Goal: Information Seeking & Learning: Learn about a topic

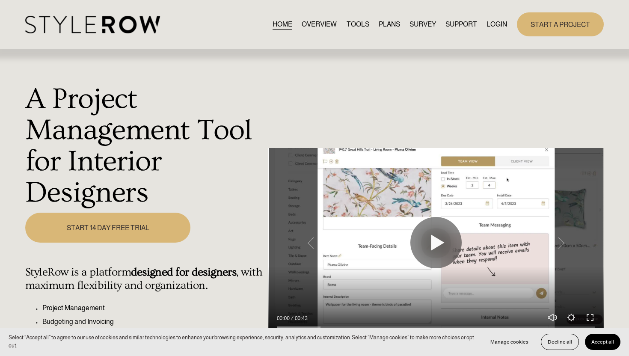
click at [489, 27] on link "LOGIN" at bounding box center [497, 24] width 21 height 12
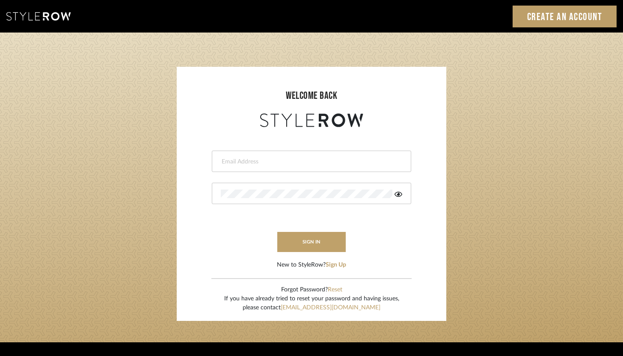
click at [279, 161] on input "email" at bounding box center [310, 162] width 179 height 9
type input "ashley@winnieandcointeriors.com"
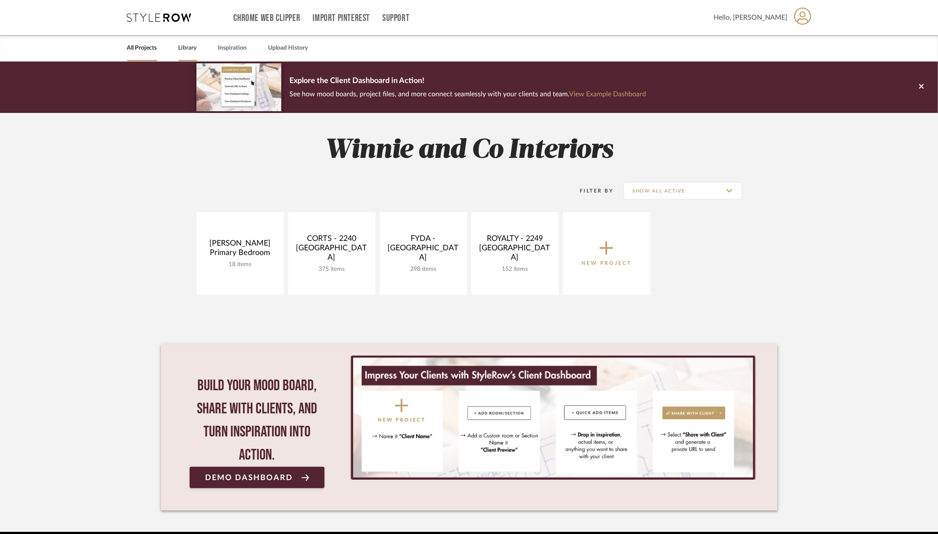
click at [187, 42] on div "Library" at bounding box center [188, 48] width 18 height 26
click at [187, 50] on link "Library" at bounding box center [188, 48] width 18 height 12
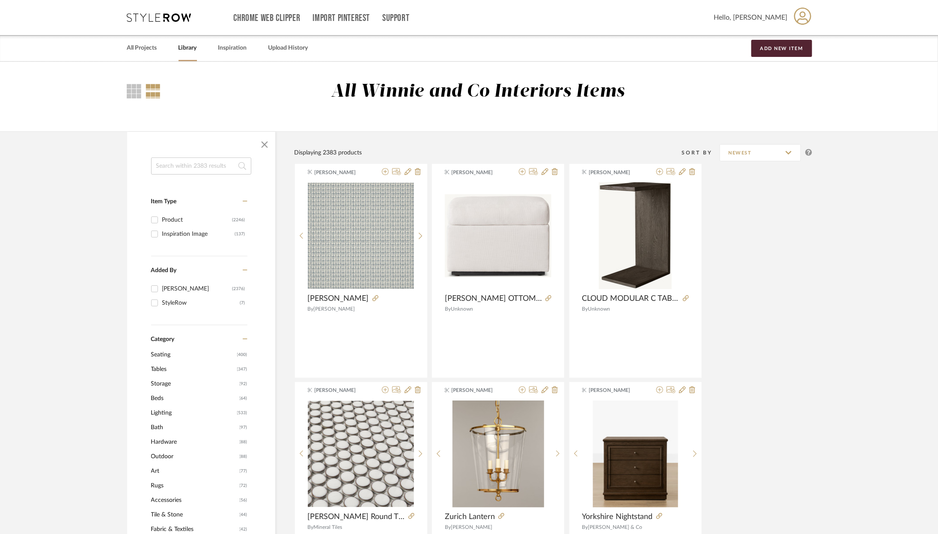
click at [161, 414] on span "Lighting" at bounding box center [193, 413] width 84 height 15
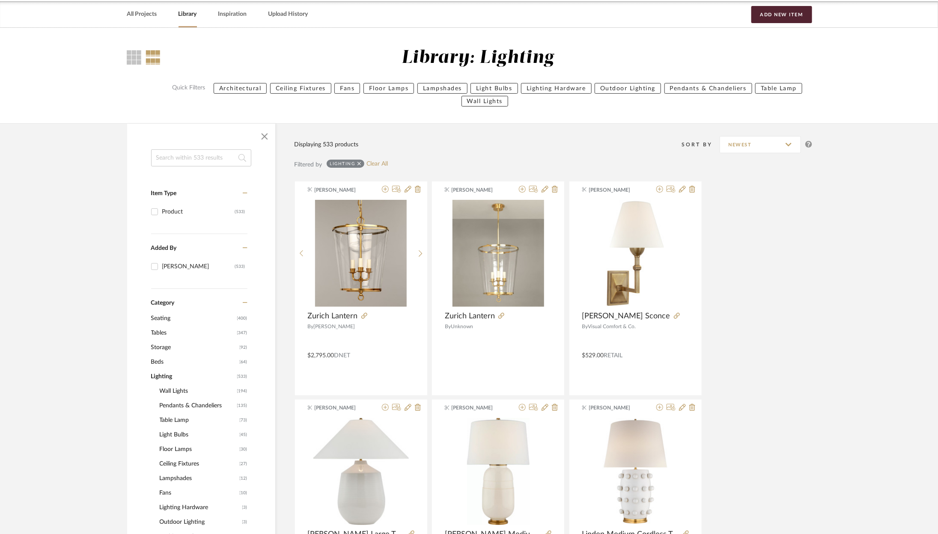
scroll to position [36, 0]
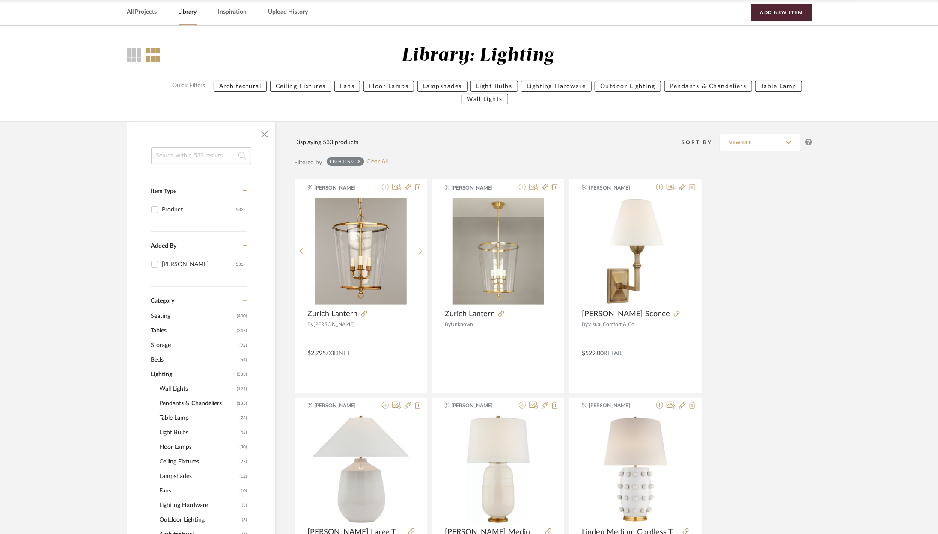
click at [190, 404] on span "Pendants & Chandeliers" at bounding box center [197, 403] width 75 height 15
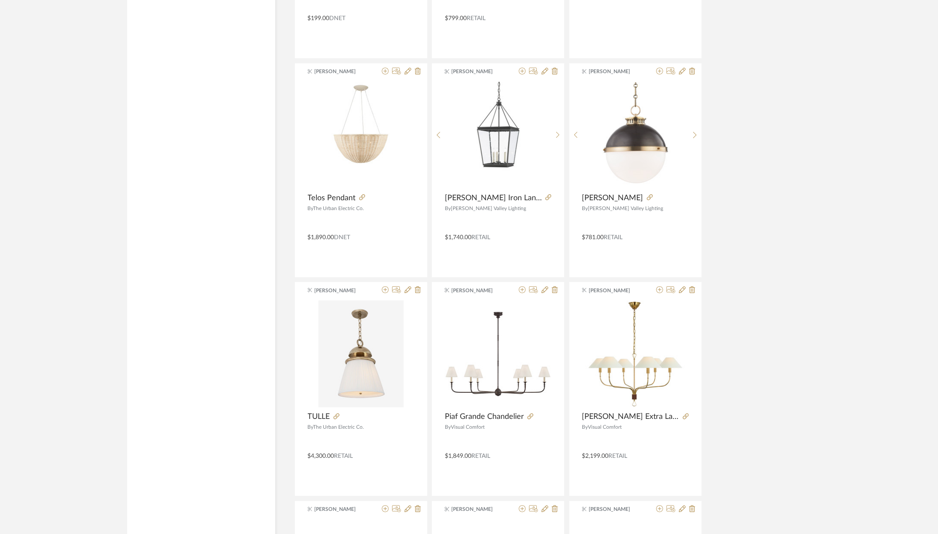
scroll to position [1685, 0]
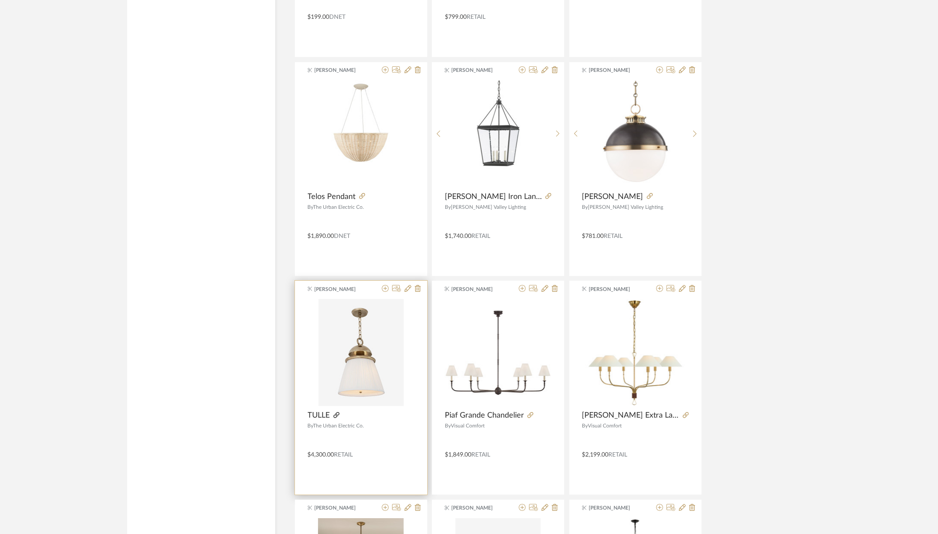
click at [336, 413] on icon at bounding box center [336, 415] width 6 height 6
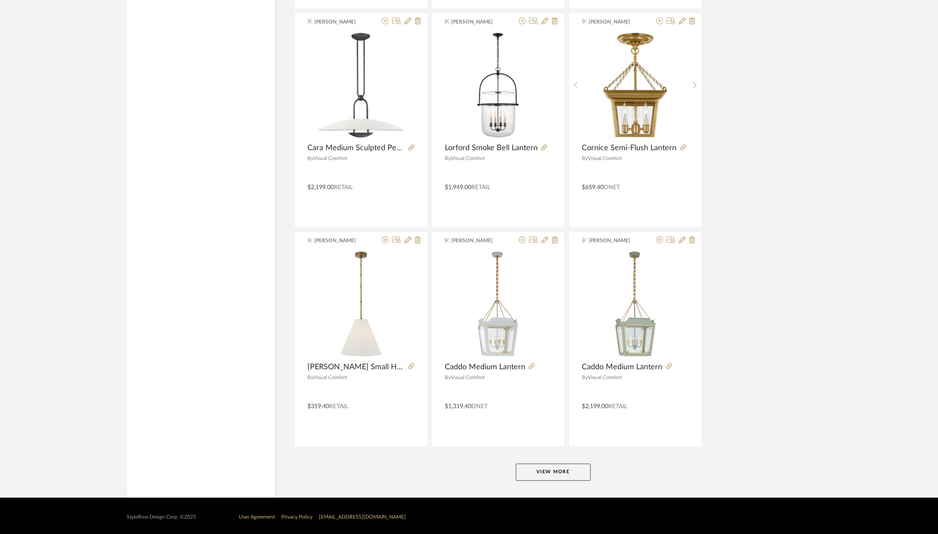
scroll to position [2389, 0]
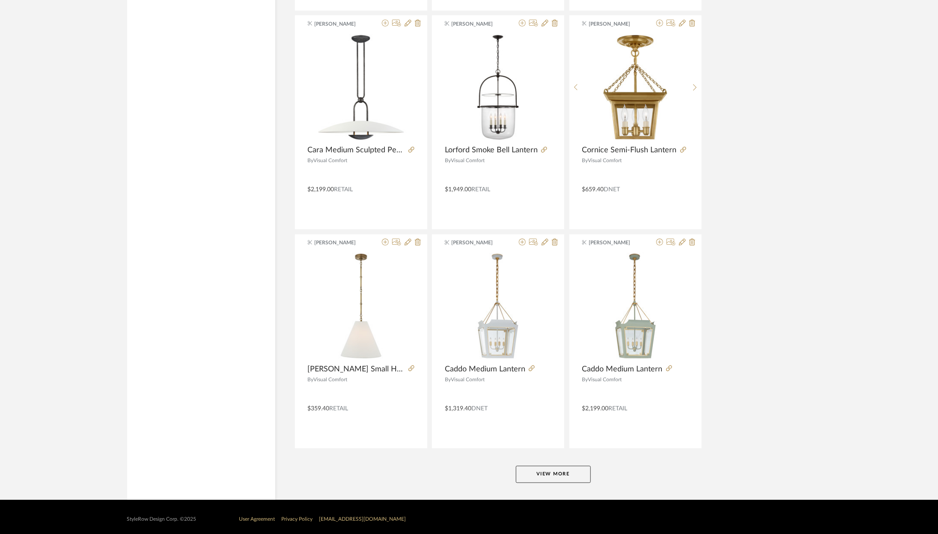
click at [548, 472] on button "View More" at bounding box center [553, 474] width 75 height 17
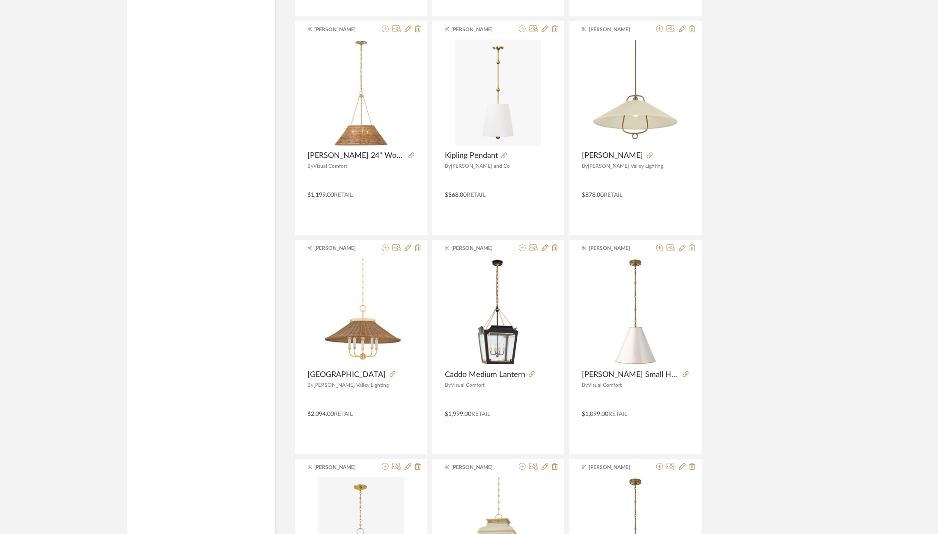
scroll to position [3245, 0]
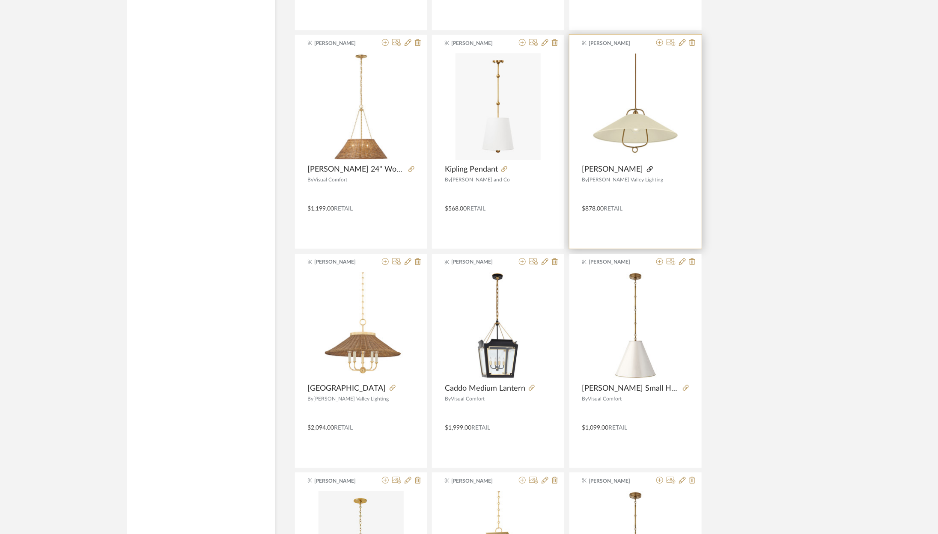
click at [647, 166] on icon at bounding box center [650, 169] width 6 height 6
click at [505, 166] on icon at bounding box center [504, 169] width 6 height 6
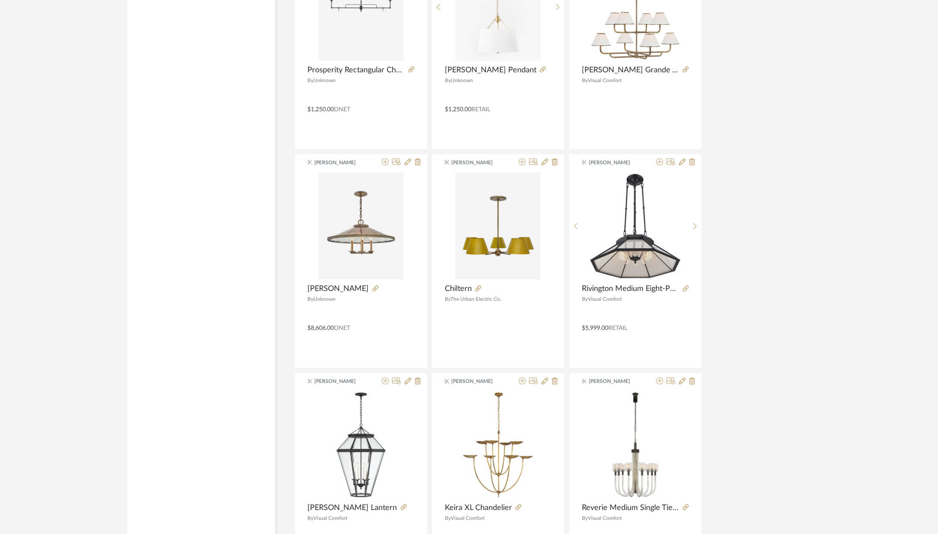
scroll to position [5016, 0]
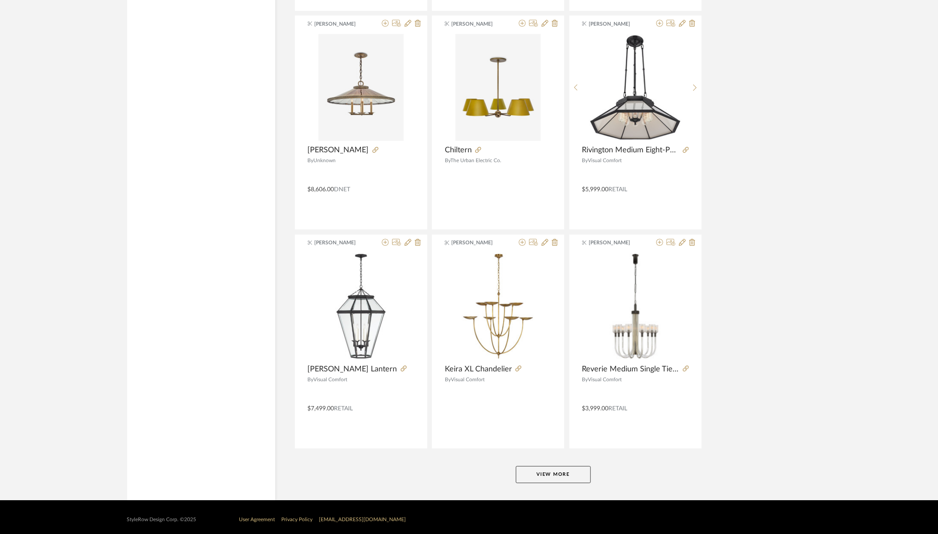
click at [555, 472] on button "View More" at bounding box center [553, 474] width 75 height 17
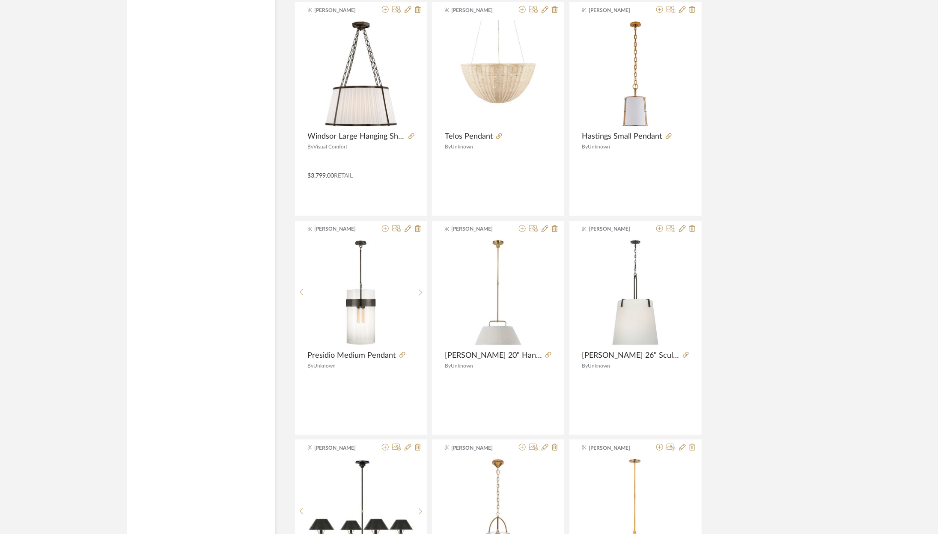
scroll to position [5445, 0]
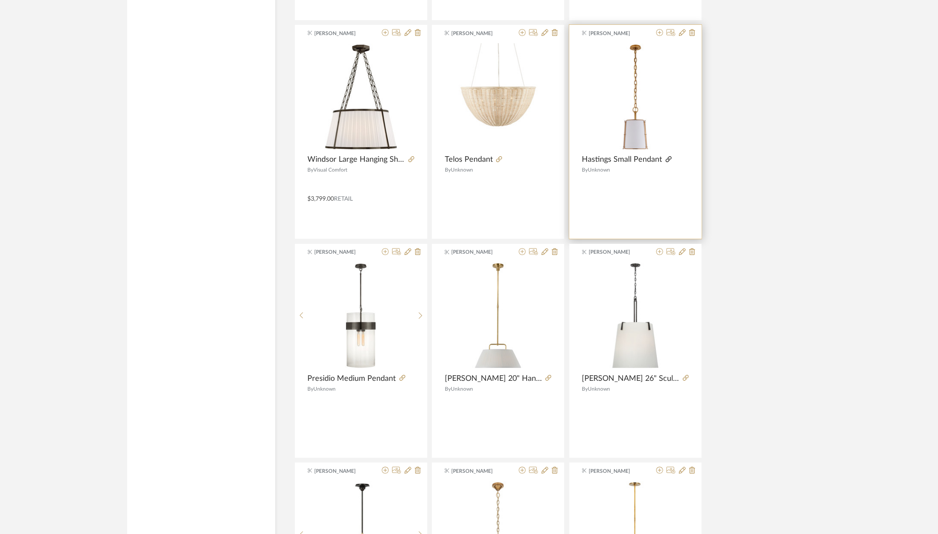
click at [666, 156] on icon at bounding box center [669, 159] width 6 height 6
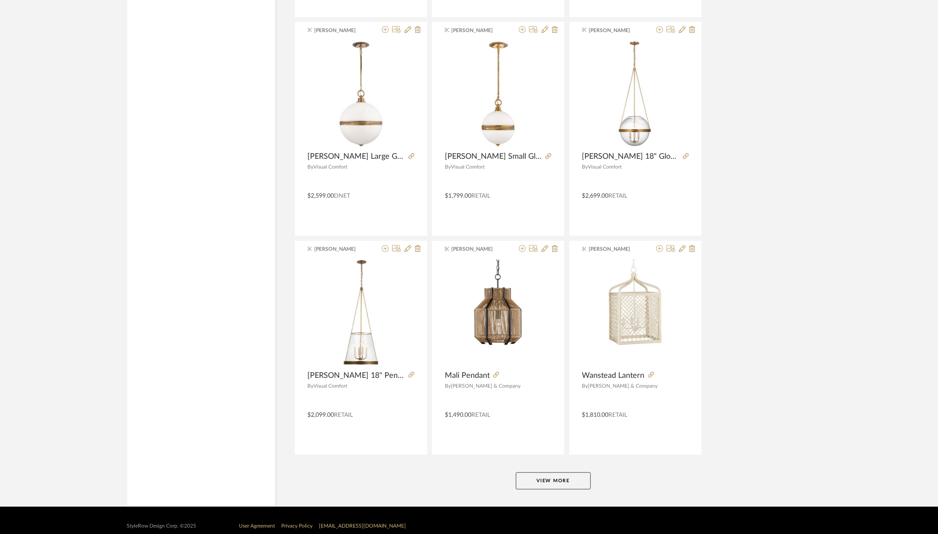
scroll to position [7641, 0]
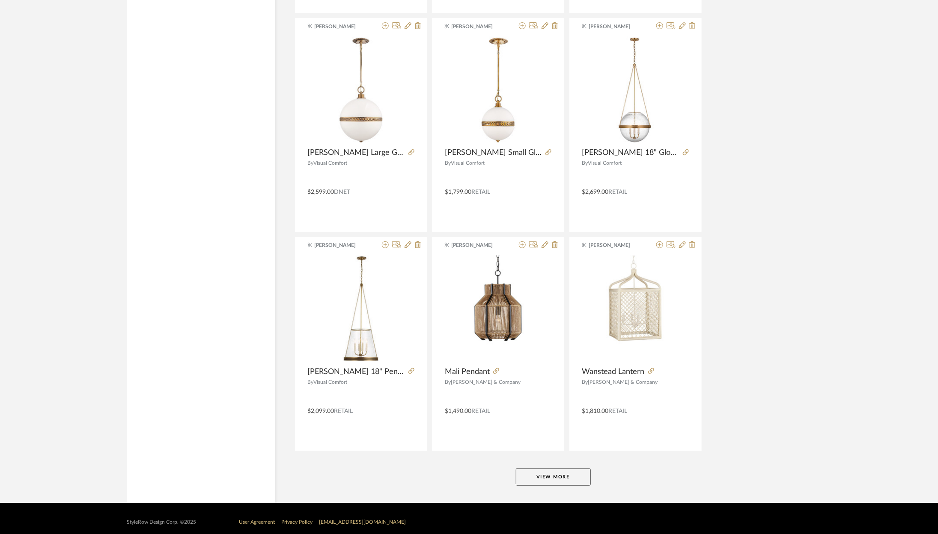
click at [561, 473] on button "View More" at bounding box center [553, 477] width 75 height 17
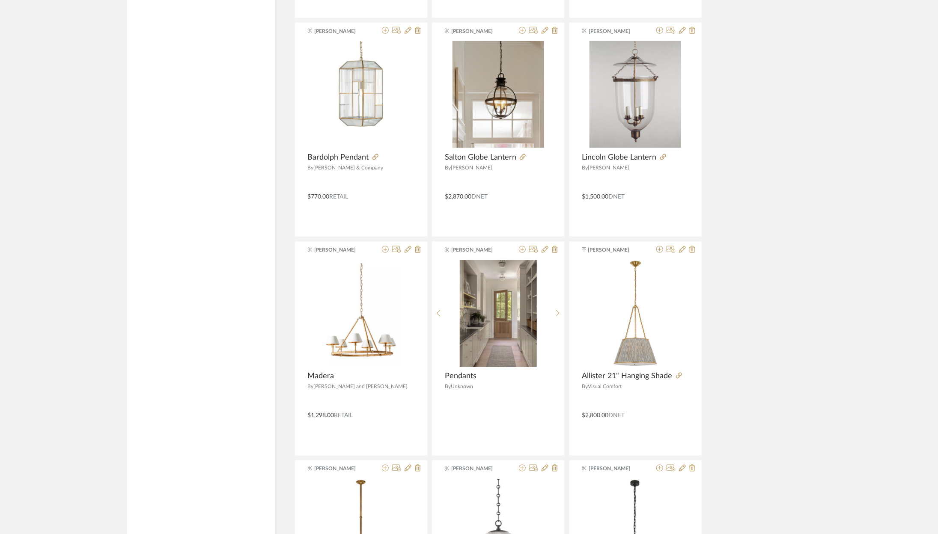
scroll to position [7965, 0]
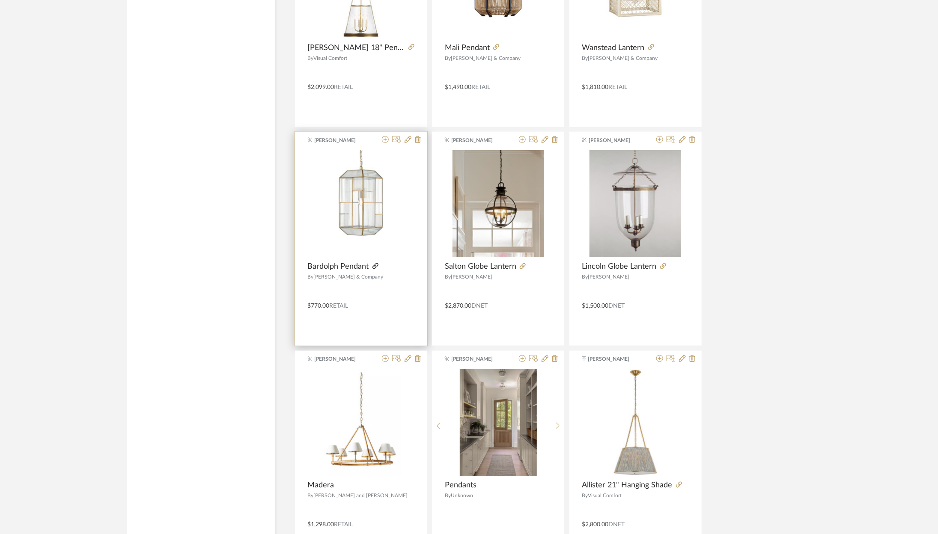
click at [375, 263] on icon at bounding box center [375, 266] width 6 height 6
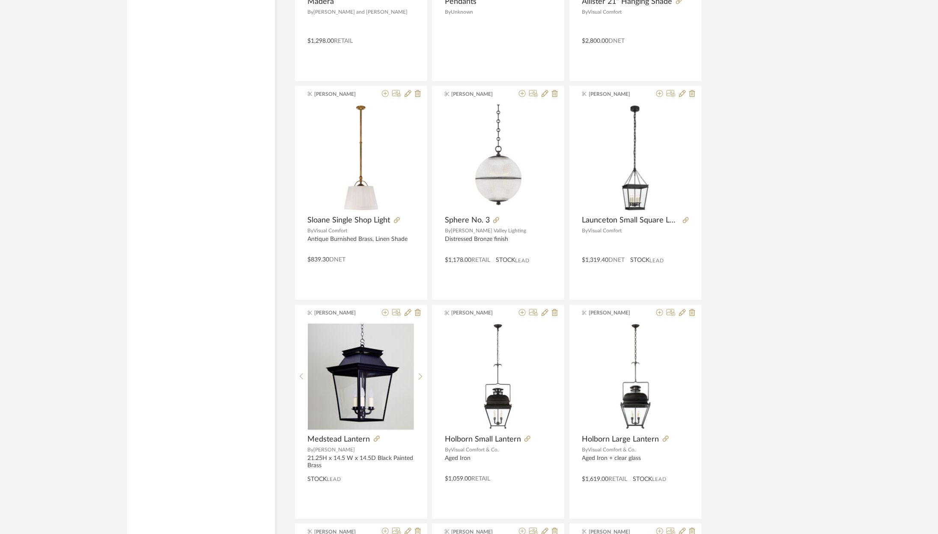
scroll to position [8700, 0]
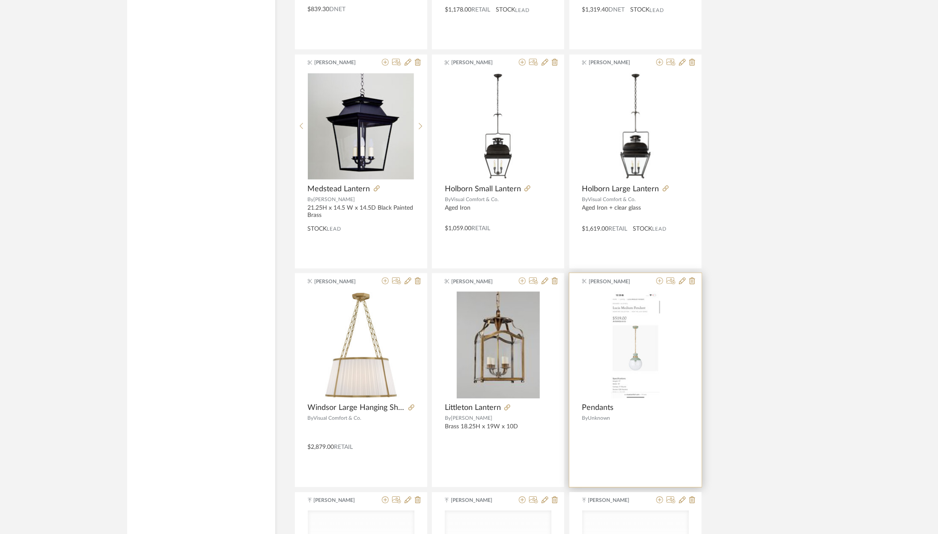
click at [638, 328] on img "0" at bounding box center [635, 345] width 49 height 107
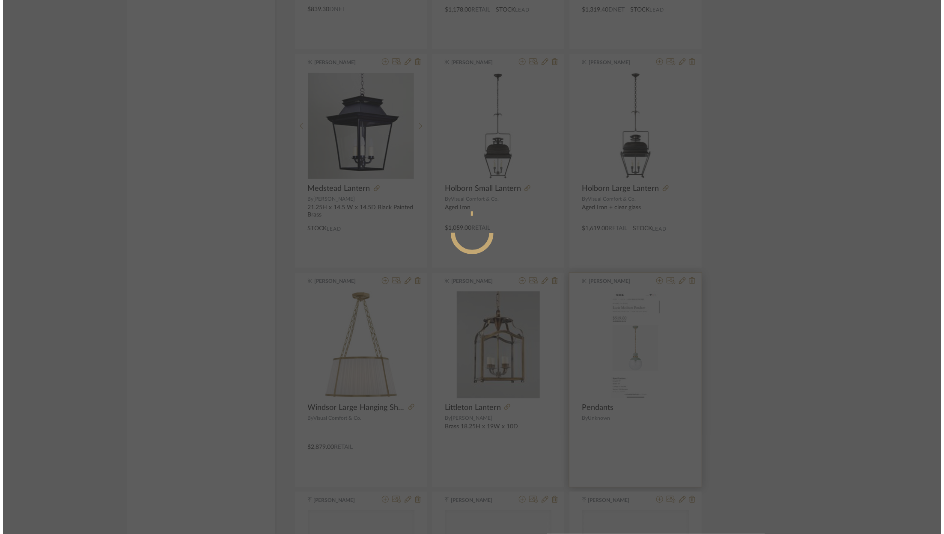
scroll to position [0, 0]
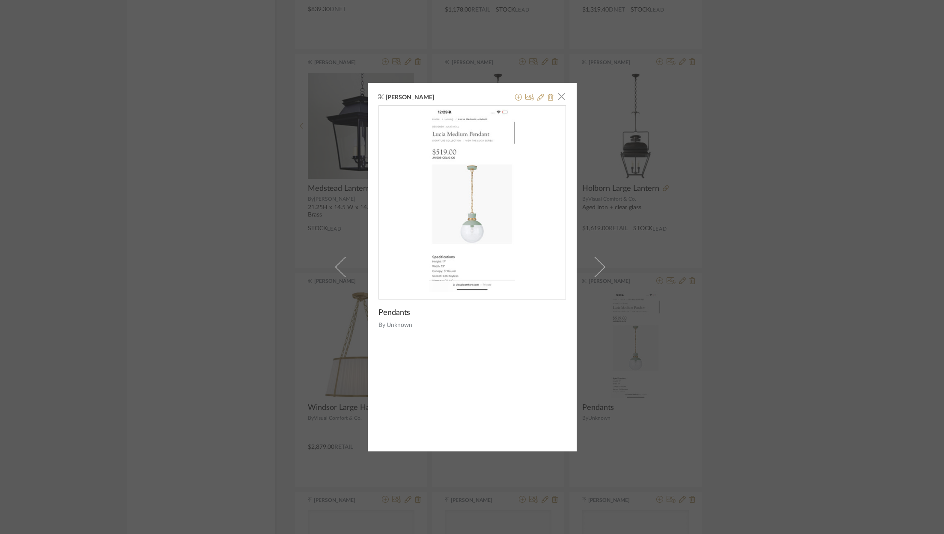
click at [756, 71] on div "[PERSON_NAME] × Pendants By Unknown" at bounding box center [472, 267] width 944 height 534
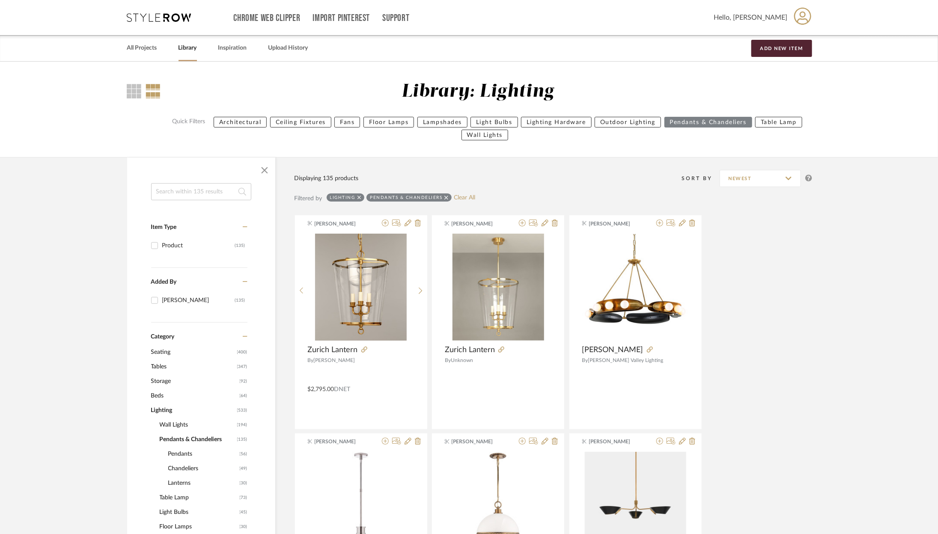
scroll to position [262, 0]
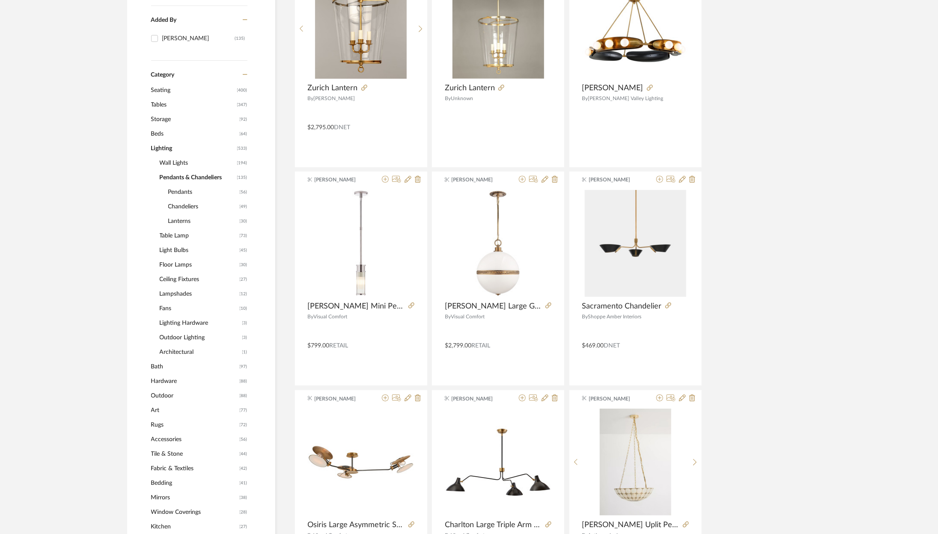
click at [182, 282] on span "Ceiling Fixtures" at bounding box center [199, 279] width 78 height 15
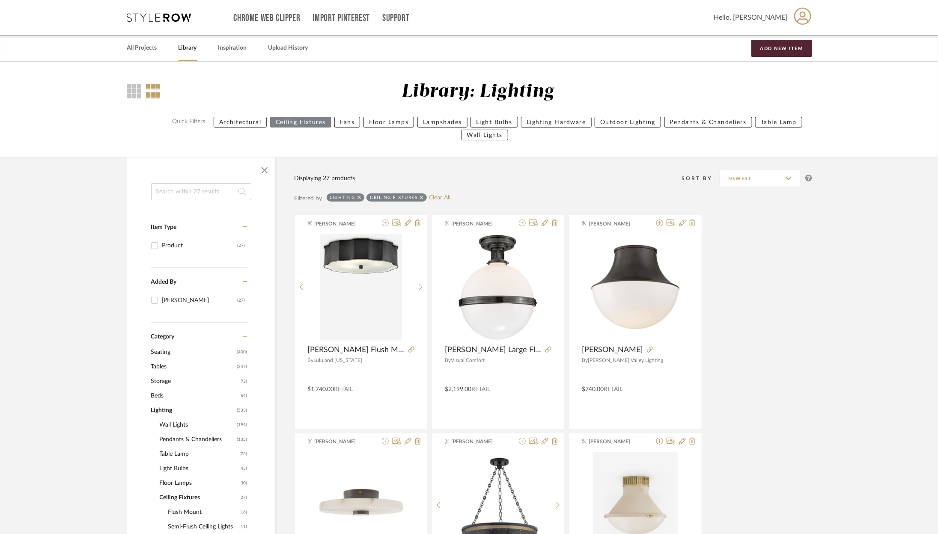
click at [174, 21] on icon at bounding box center [159, 17] width 64 height 9
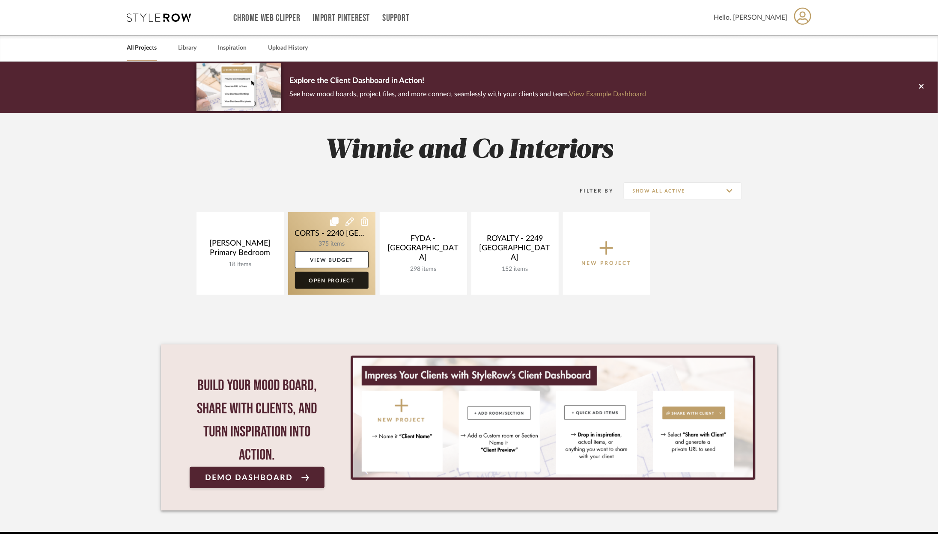
click at [346, 285] on link "Open Project" at bounding box center [332, 280] width 74 height 17
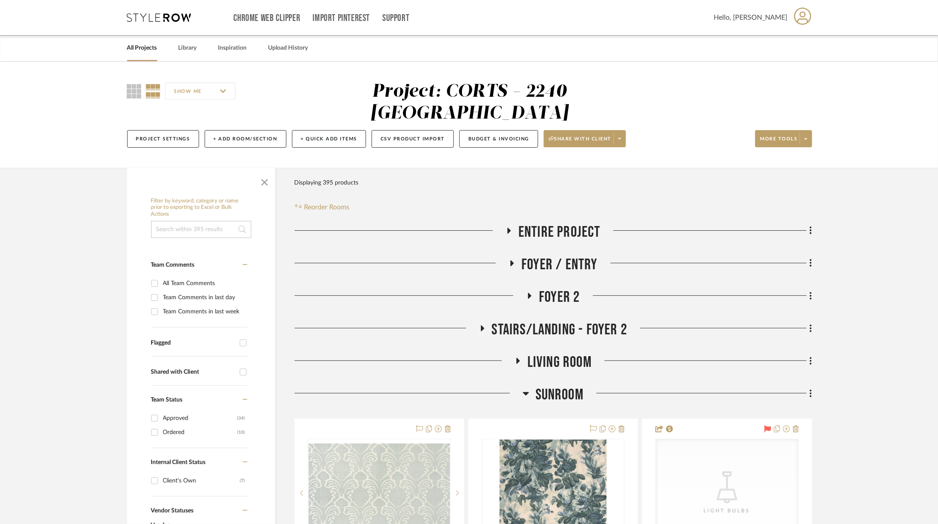
click at [542, 386] on span "Sunroom" at bounding box center [560, 395] width 48 height 18
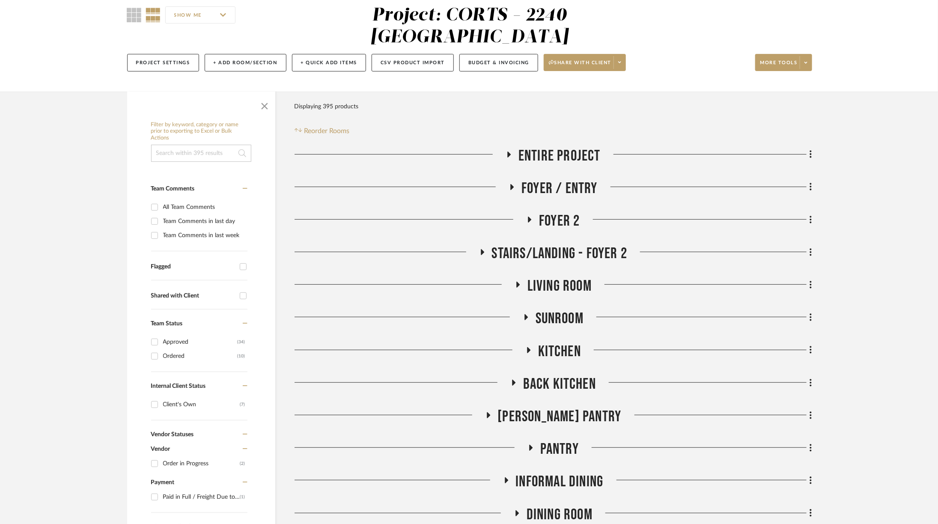
scroll to position [84, 0]
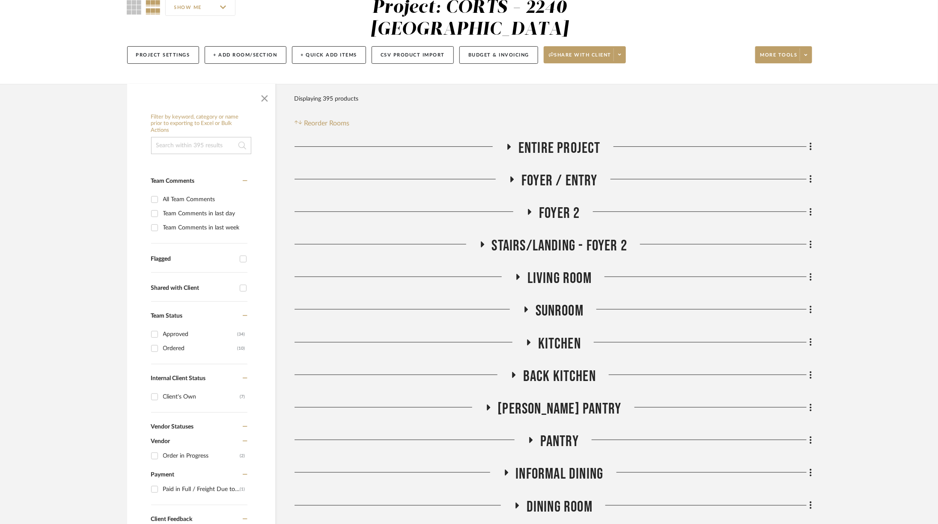
click at [539, 335] on span "Kitchen" at bounding box center [559, 344] width 43 height 18
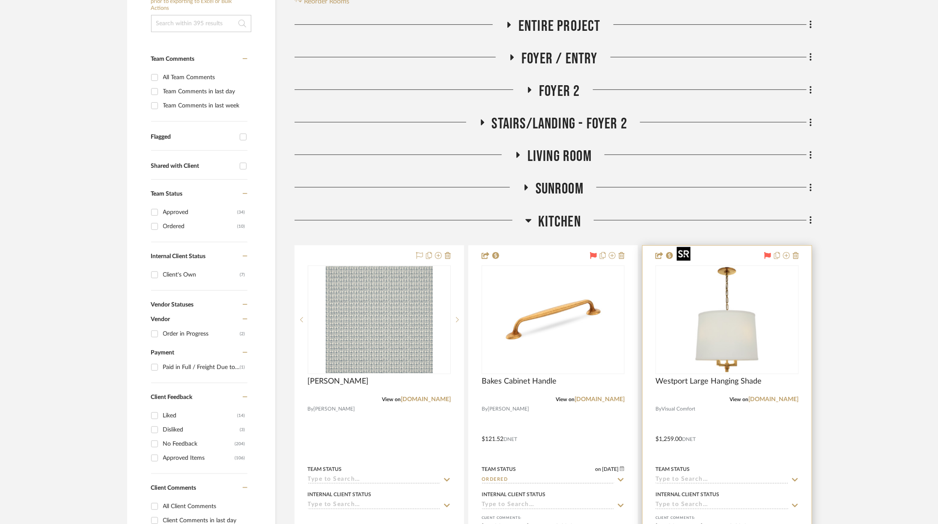
scroll to position [229, 0]
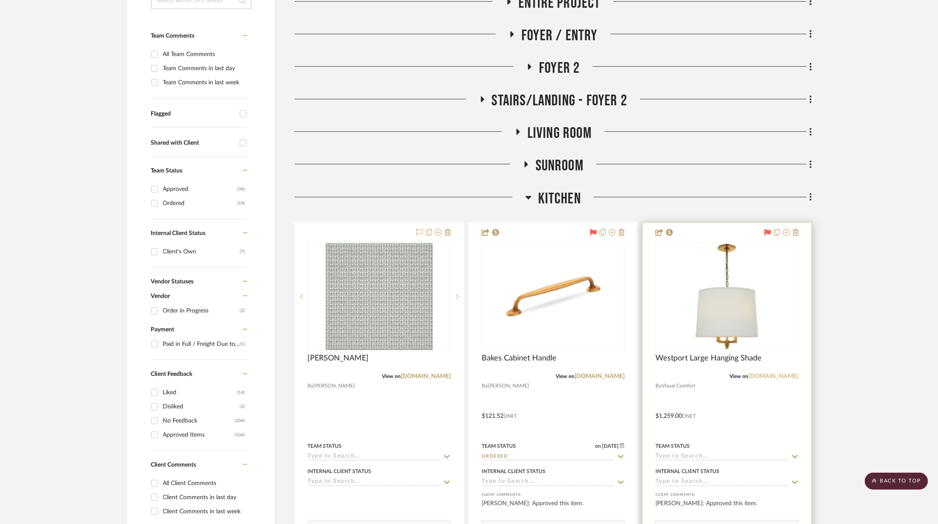
click at [773, 373] on link "[DOMAIN_NAME]" at bounding box center [774, 376] width 50 height 6
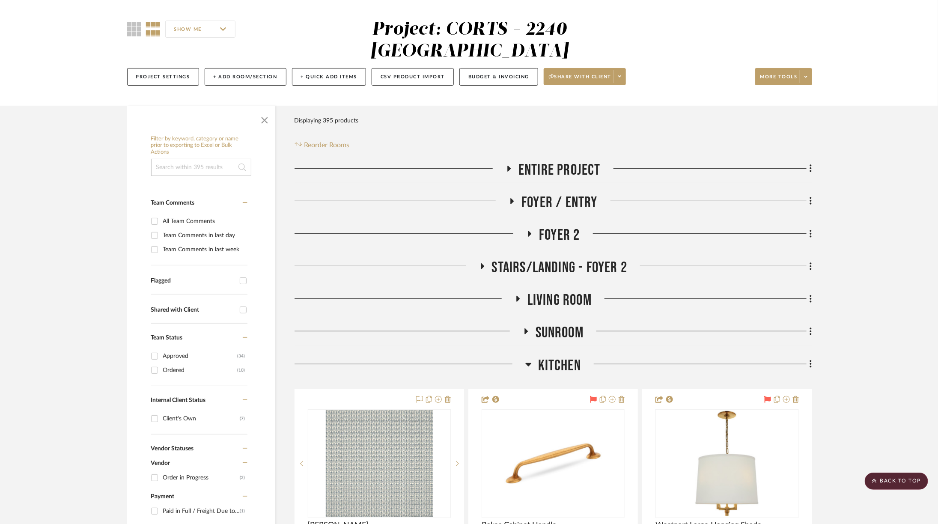
scroll to position [0, 0]
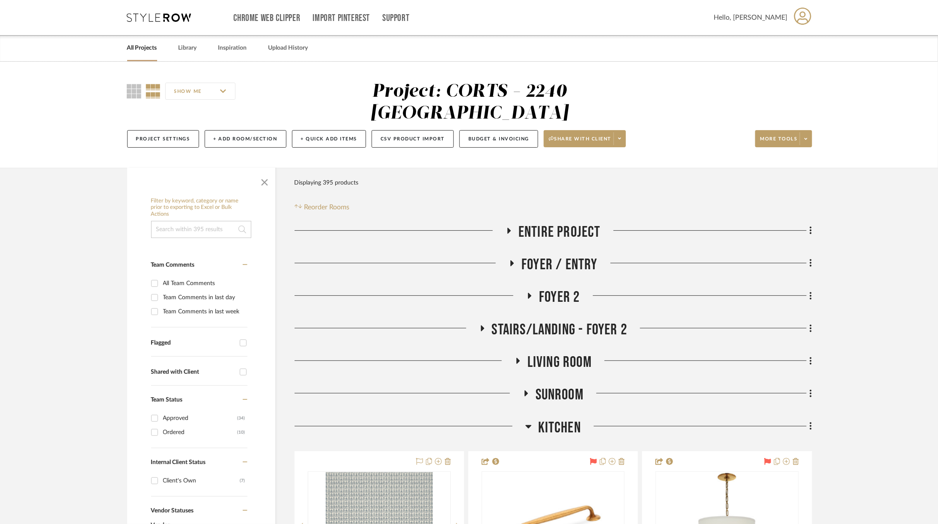
click at [159, 16] on icon at bounding box center [159, 17] width 64 height 9
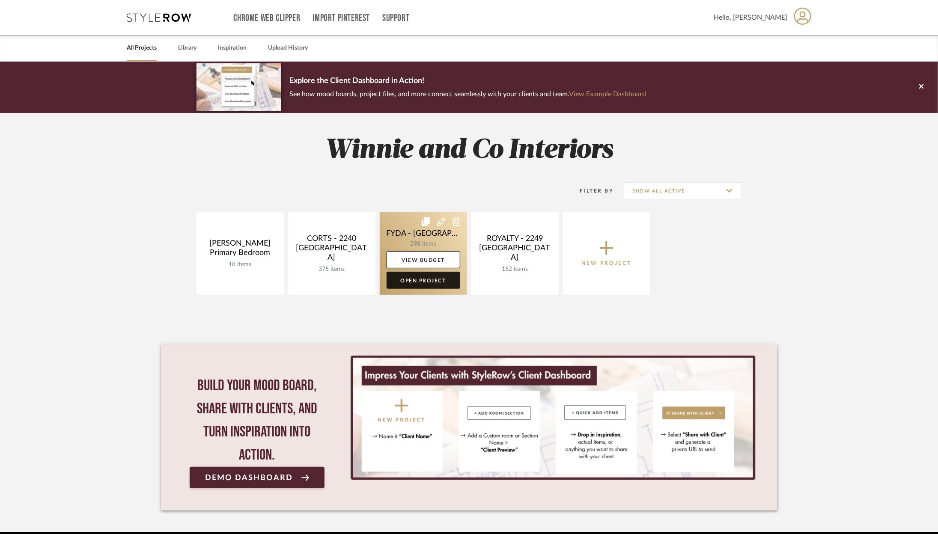
click at [435, 284] on link "Open Project" at bounding box center [424, 280] width 74 height 17
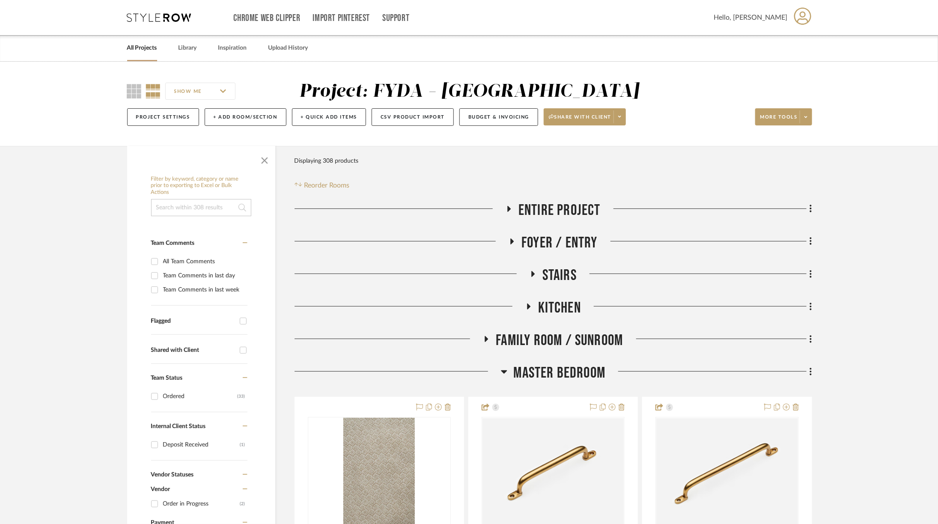
click at [581, 372] on span "Master Bedroom" at bounding box center [560, 373] width 92 height 18
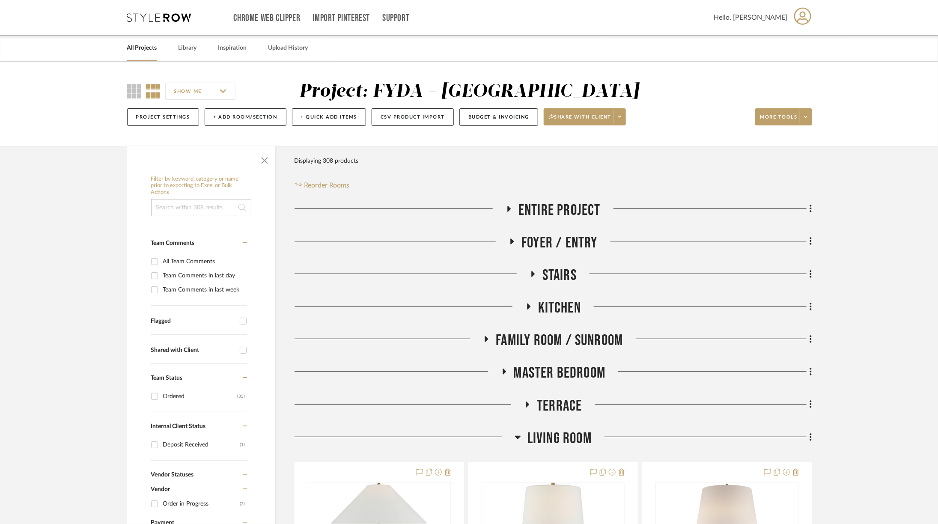
click at [581, 372] on span "Master Bedroom" at bounding box center [560, 373] width 92 height 18
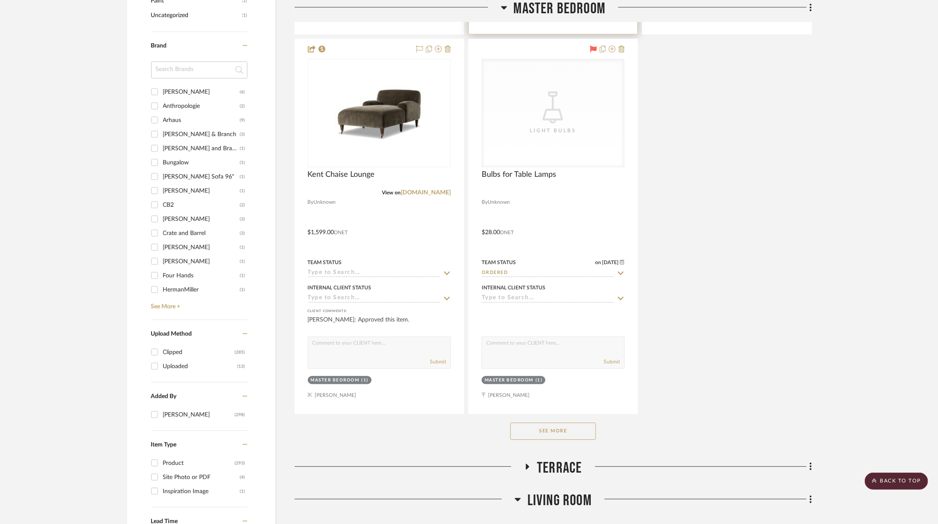
scroll to position [1136, 0]
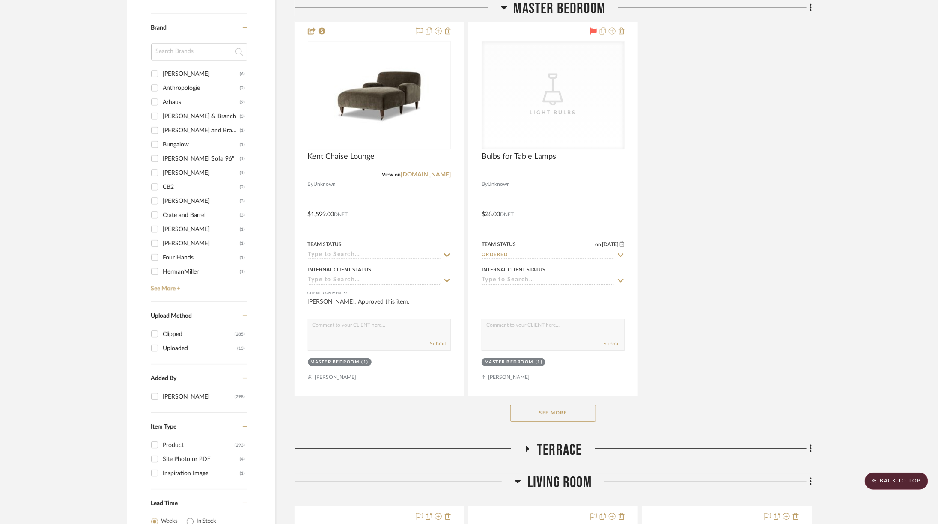
click at [568, 408] on button "See More" at bounding box center [553, 413] width 86 height 17
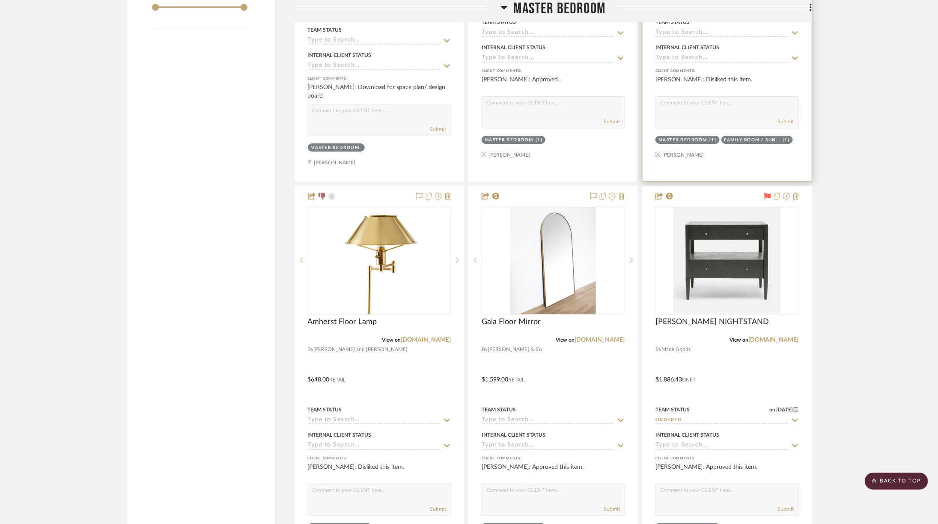
scroll to position [1777, 0]
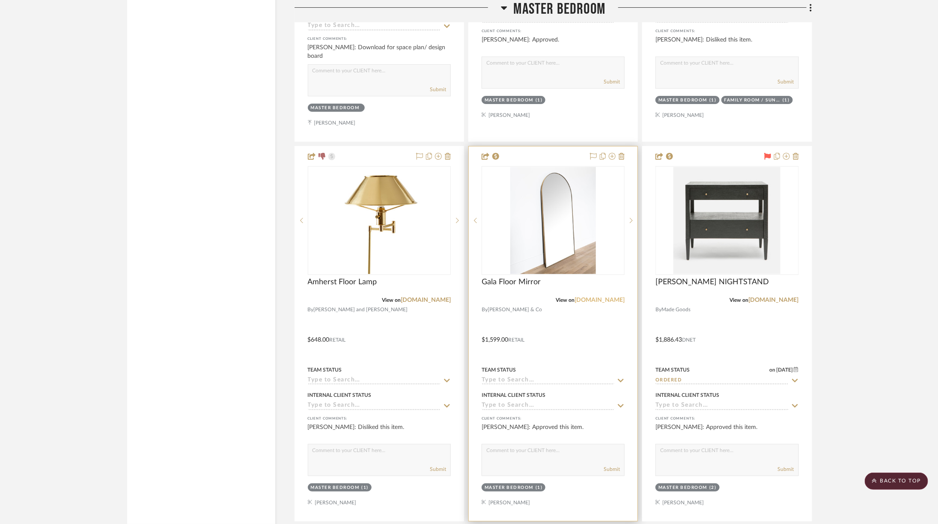
click at [605, 297] on link "[DOMAIN_NAME]" at bounding box center [599, 300] width 50 height 6
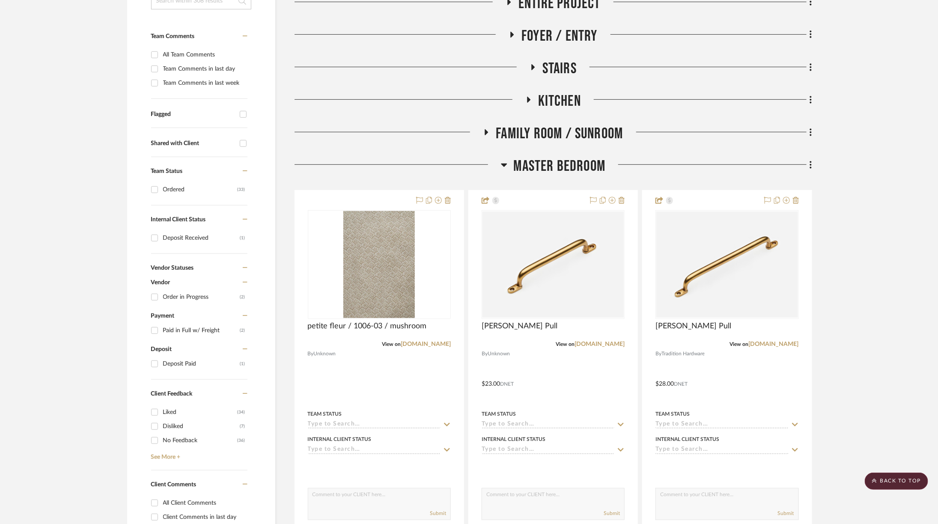
scroll to position [200, 0]
